Goal: Task Accomplishment & Management: Use online tool/utility

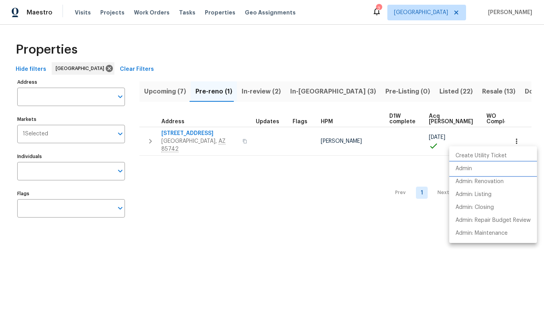
click at [470, 174] on li "Admin" at bounding box center [493, 169] width 88 height 13
click at [293, 218] on div at bounding box center [272, 165] width 544 height 331
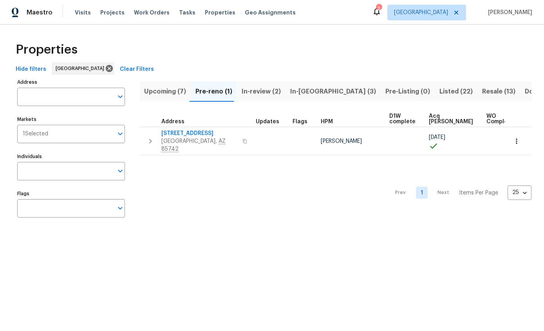
click at [196, 133] on span "[STREET_ADDRESS]" at bounding box center [199, 134] width 76 height 8
click at [440, 94] on span "Listed (22)" at bounding box center [456, 91] width 33 height 11
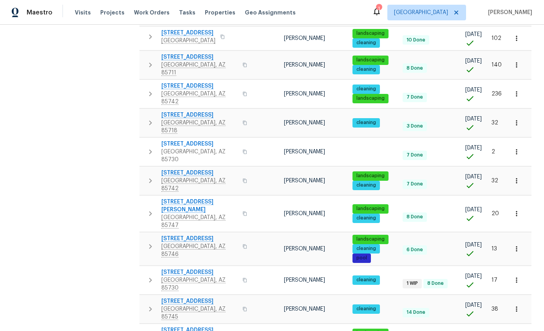
scroll to position [217, 0]
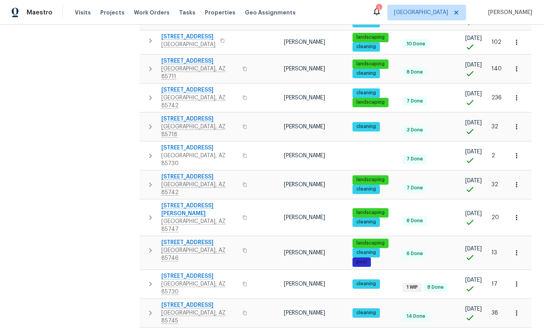
click at [150, 248] on icon "button" at bounding box center [150, 250] width 3 height 5
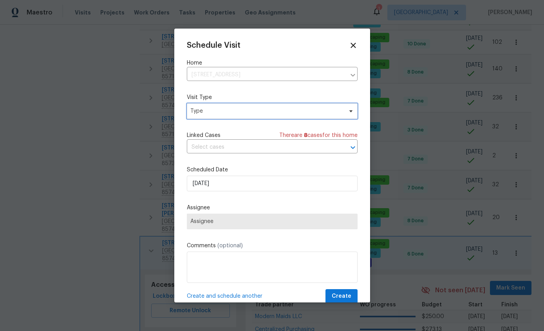
click at [308, 114] on span "Type" at bounding box center [266, 111] width 152 height 8
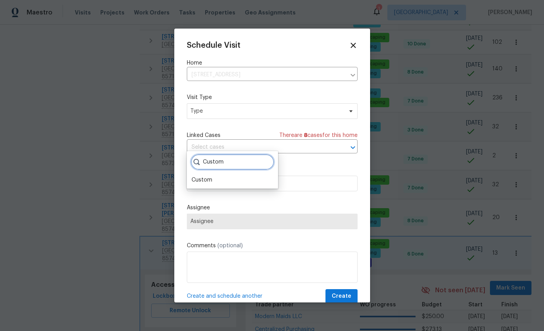
type input "Custom"
click at [198, 176] on div "Custom" at bounding box center [202, 180] width 21 height 8
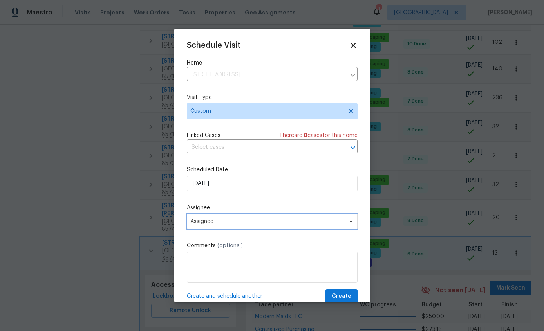
click at [299, 227] on span "Assignee" at bounding box center [272, 222] width 171 height 16
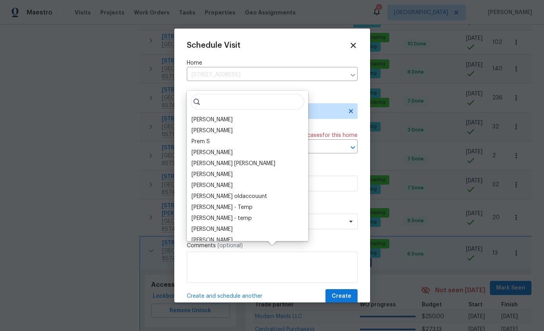
click at [223, 116] on div "[PERSON_NAME]" at bounding box center [212, 120] width 41 height 8
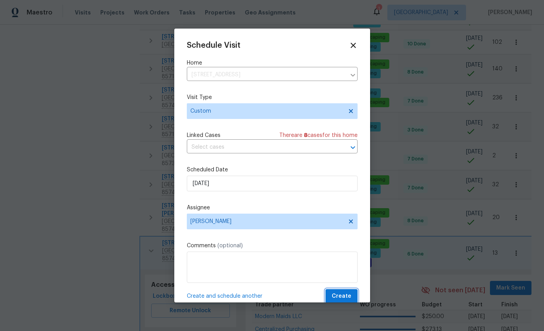
click at [344, 296] on span "Create" at bounding box center [342, 297] width 20 height 10
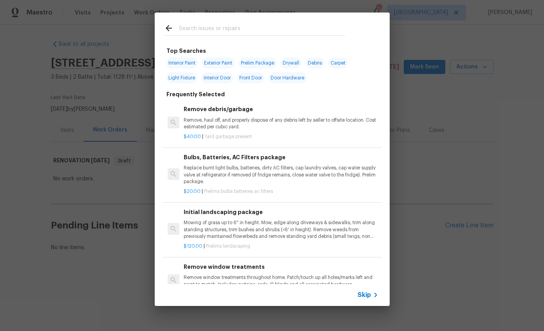
click at [185, 63] on span "Interior Paint" at bounding box center [182, 63] width 32 height 11
type input "Interior Paint"
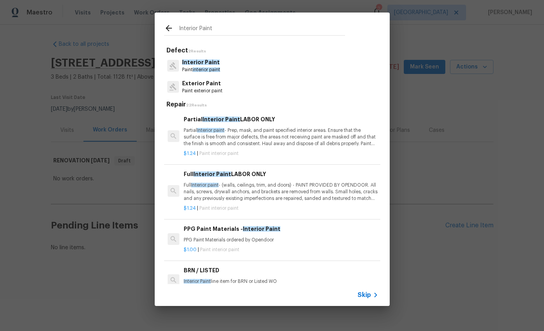
click at [293, 188] on p "Full Interior paint - (walls, ceilings, trim, and doors) - PAINT PROVIDED BY OP…" at bounding box center [281, 192] width 194 height 20
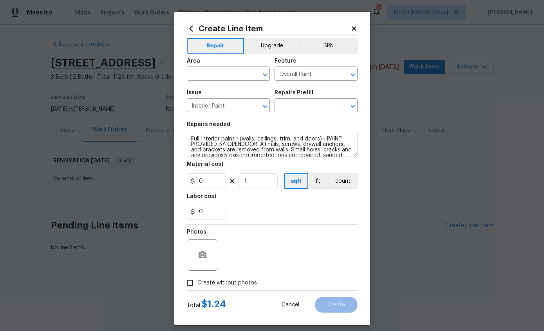
type input "Full Interior Paint LABOR ONLY $1.24"
type input "1.24"
click at [210, 69] on input "text" at bounding box center [217, 75] width 61 height 12
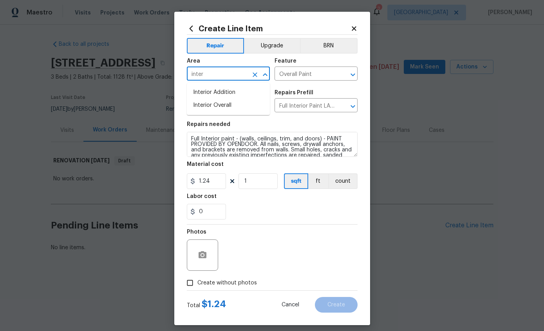
click at [227, 104] on li "Interior Overall" at bounding box center [228, 105] width 83 height 13
type input "Interior Overall"
click at [265, 185] on input "1" at bounding box center [258, 182] width 39 height 16
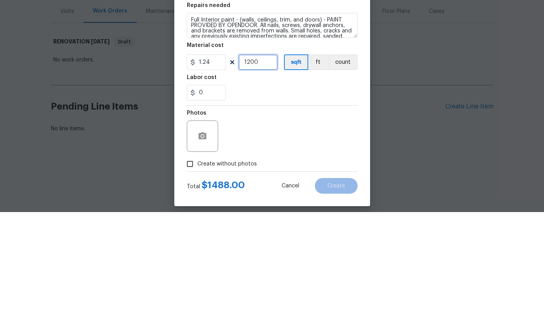
type input "1200"
click at [306, 117] on section "Repairs needed Full Interior paint - (walls, ceilings, trim, and doors) - PAINT…" at bounding box center [272, 170] width 171 height 107
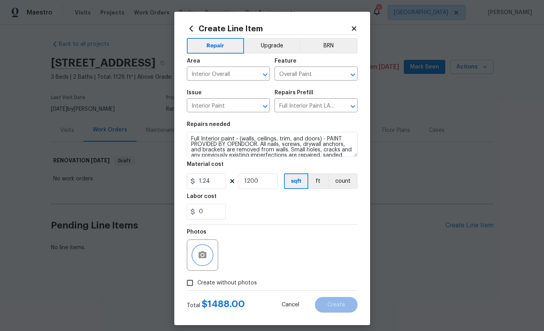
click at [204, 248] on button "button" at bounding box center [202, 255] width 19 height 19
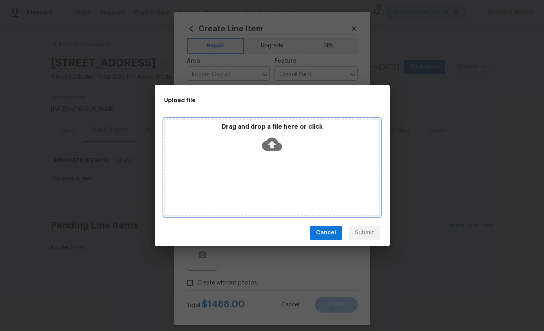
click at [274, 145] on icon at bounding box center [272, 144] width 20 height 20
